Goal: Task Accomplishment & Management: Use online tool/utility

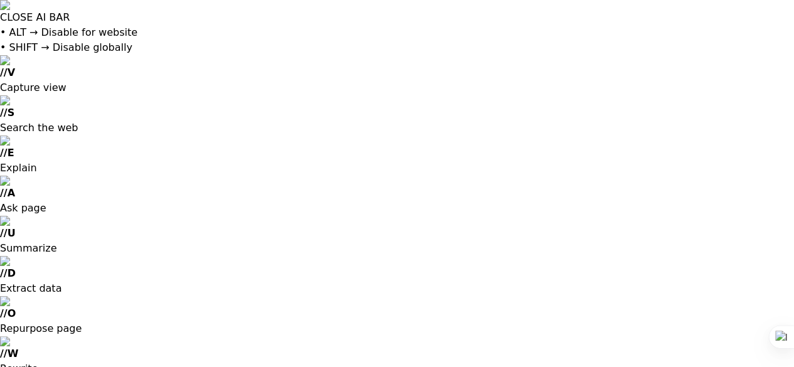
type input "[EMAIL_ADDRESS][DOMAIN_NAME]"
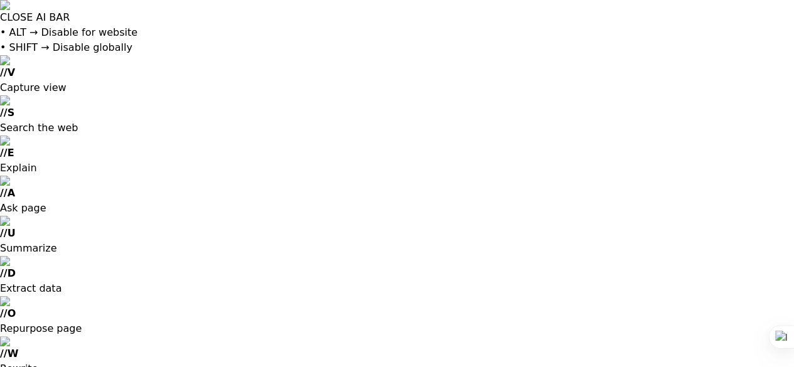
type input "[EMAIL_ADDRESS][DOMAIN_NAME]"
checkbox input "true"
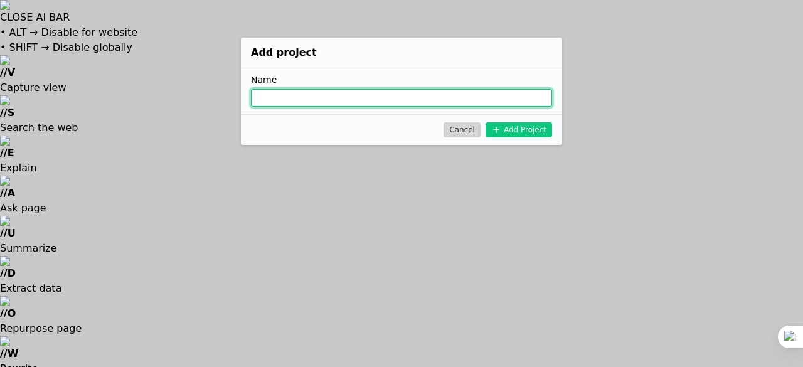
click at [316, 95] on input "Add Project" at bounding box center [401, 98] width 301 height 18
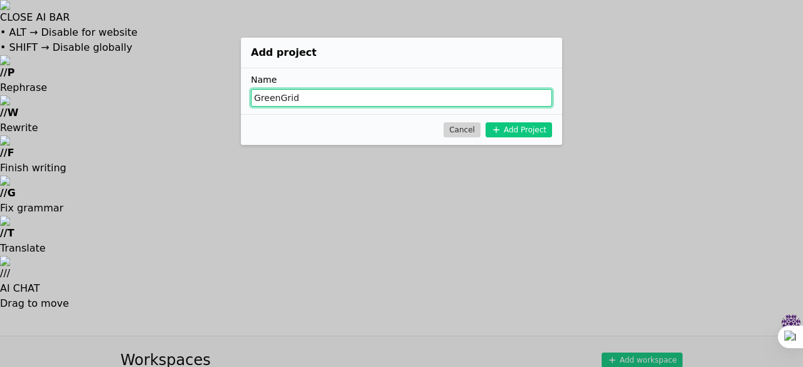
type input "GreenGrid"
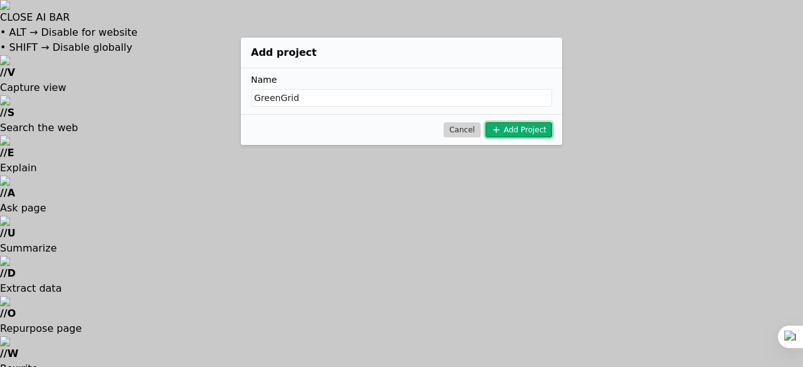
click at [513, 126] on button "Add Project" at bounding box center [519, 129] width 67 height 15
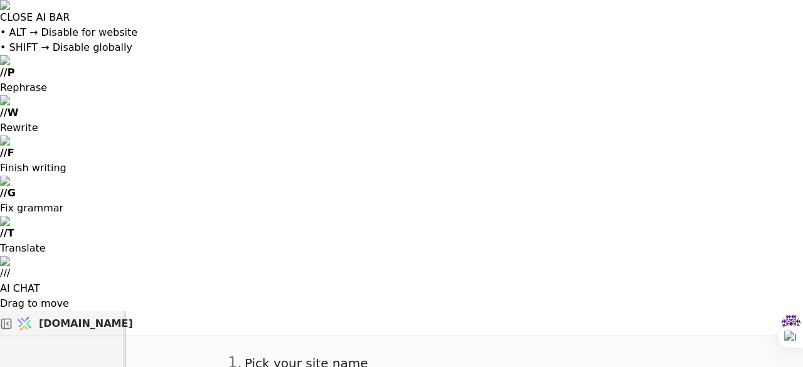
type input "greengridlocator"
